Goal: Transaction & Acquisition: Subscribe to service/newsletter

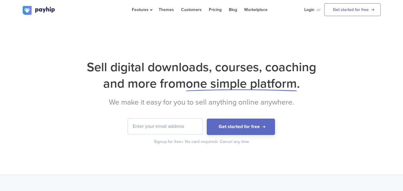
click at [178, 127] on input "email" at bounding box center [165, 126] width 74 height 15
type input "[EMAIL_ADDRESS][DOMAIN_NAME]"
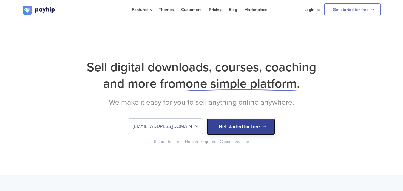
click at [241, 130] on button "Get started for free" at bounding box center [241, 127] width 68 height 16
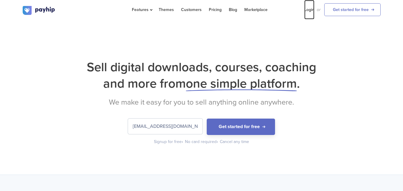
click at [307, 8] on link "Login" at bounding box center [309, 9] width 10 height 19
